Goal: Transaction & Acquisition: Purchase product/service

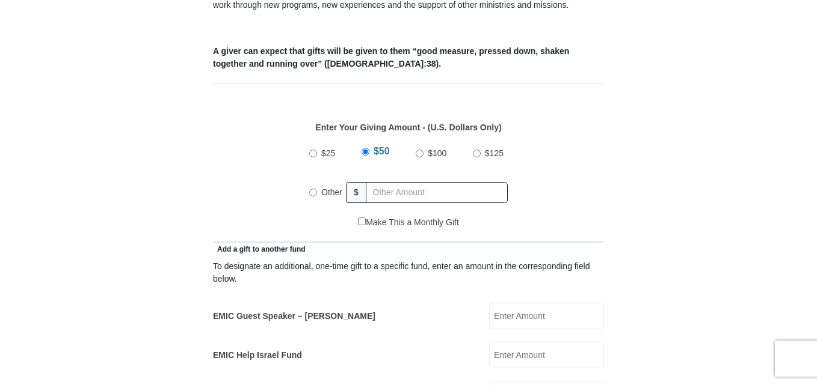
scroll to position [504, 0]
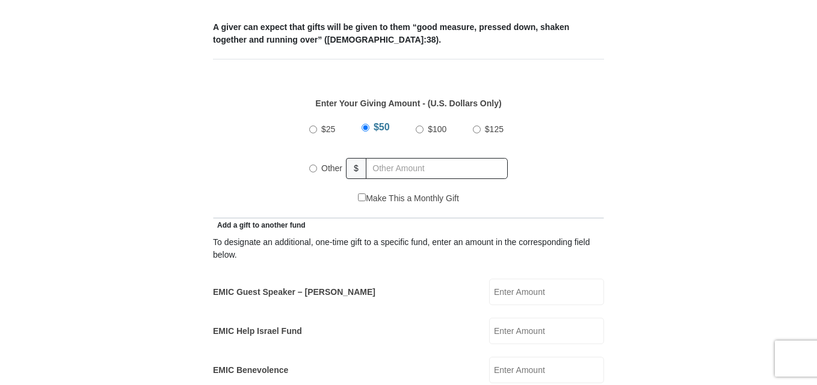
click at [311, 165] on input "Other" at bounding box center [313, 169] width 8 height 8
radio input "true"
click at [503, 318] on input "EMIC Help Israel Fund" at bounding box center [546, 331] width 115 height 26
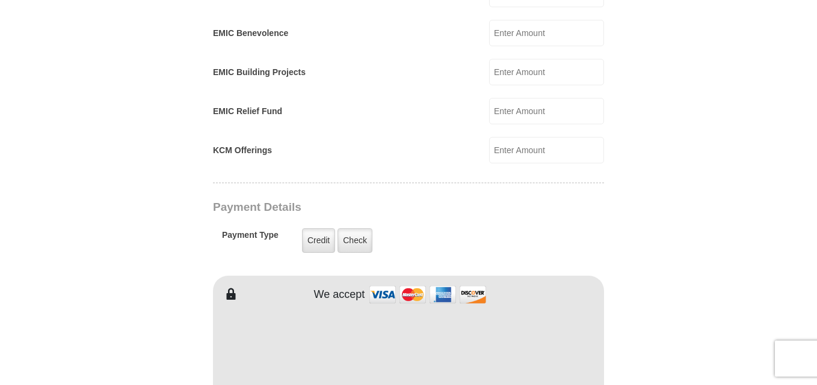
type input "250.00"
type input "[PERSON_NAME]"
click at [685, 352] on form "[GEOGRAPHIC_DATA][DEMOGRAPHIC_DATA] Online Giving Because of gifts like yours, …" at bounding box center [408, 115] width 685 height 1818
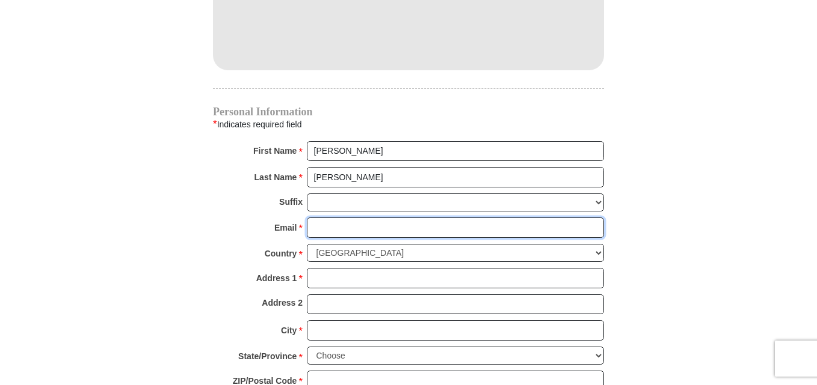
click at [517, 218] on input "Email *" at bounding box center [455, 228] width 297 height 20
type input "[EMAIL_ADDRESS][DOMAIN_NAME]"
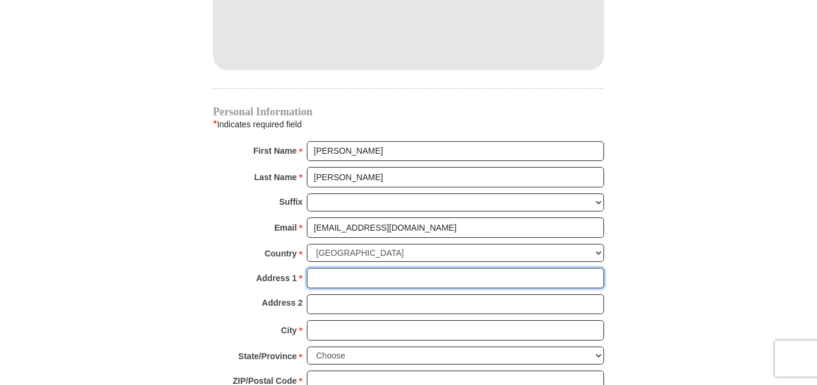
type input "[STREET_ADDRESS]"
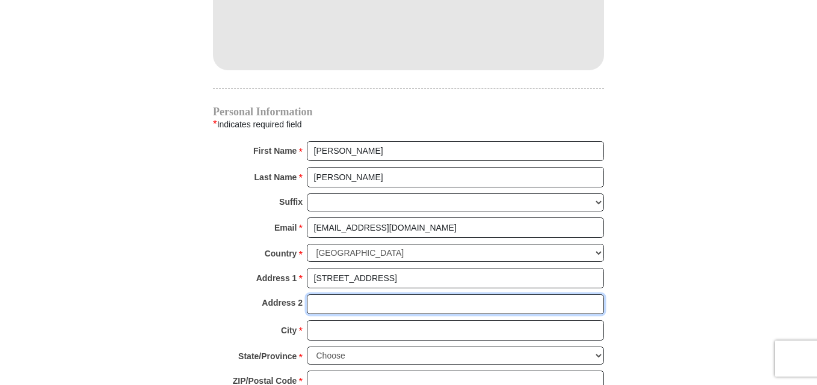
type input "12"
type input "Grant"
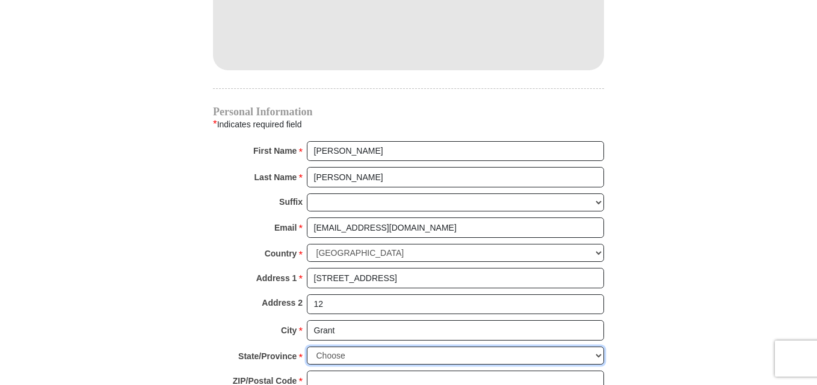
select select "MI"
type input "49327"
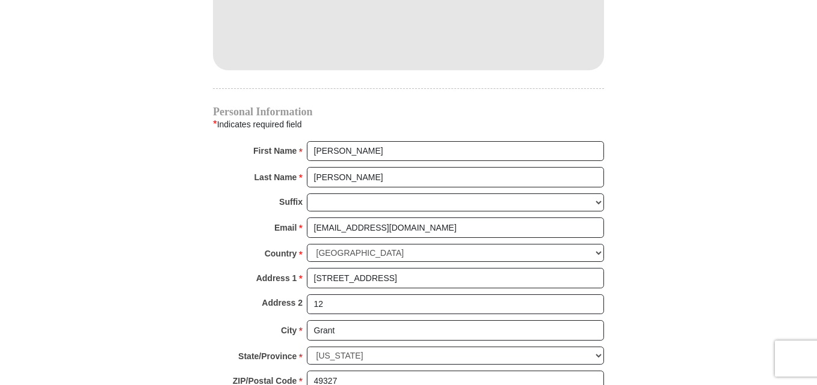
type input "2318815646"
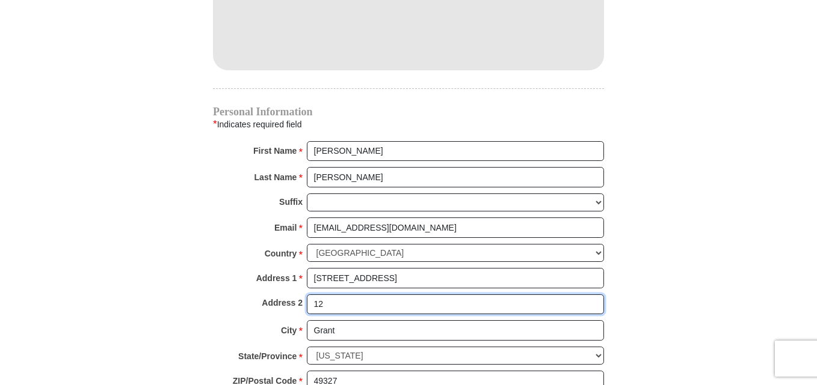
click at [326, 295] on input "12" at bounding box center [455, 305] width 297 height 20
type input "1"
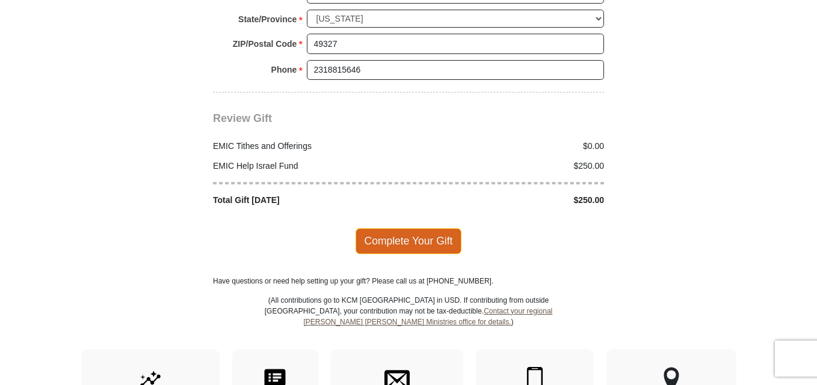
click at [426, 228] on span "Complete Your Gift" at bounding box center [408, 240] width 106 height 25
